Goal: Transaction & Acquisition: Purchase product/service

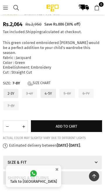
scroll to position [0, 0]
click at [6, 98] on label "2-3Y" at bounding box center [11, 93] width 16 height 10
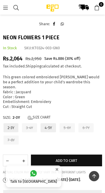
click at [10, 137] on label "7-8Y" at bounding box center [11, 140] width 16 height 10
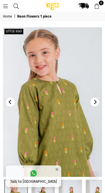
click at [96, 105] on button "Next" at bounding box center [95, 101] width 9 height 9
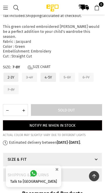
scroll to position [406, 0]
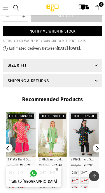
scroll to position [374, 0]
